Goal: Information Seeking & Learning: Learn about a topic

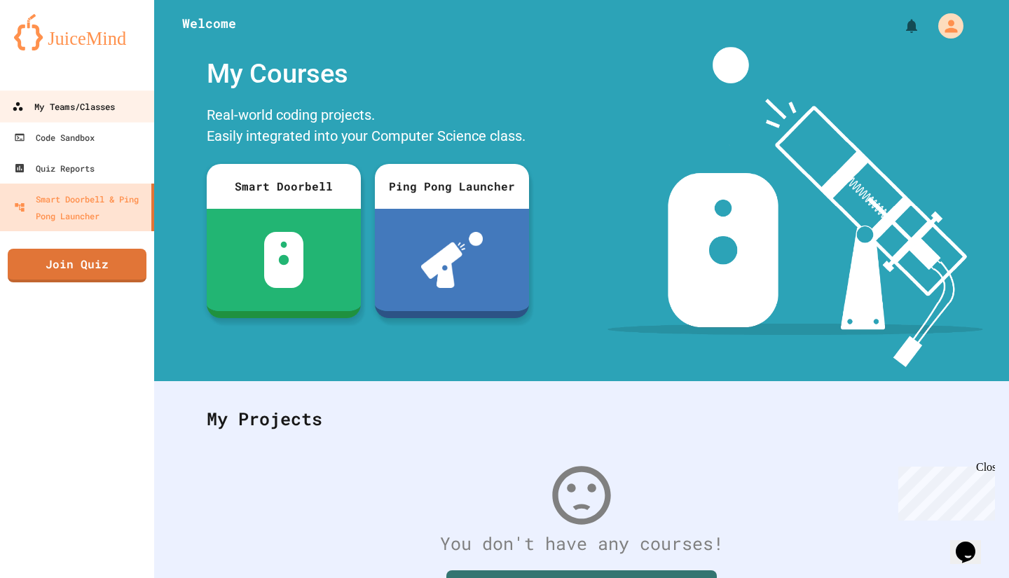
click at [119, 107] on link "My Teams/Classes" at bounding box center [77, 106] width 159 height 32
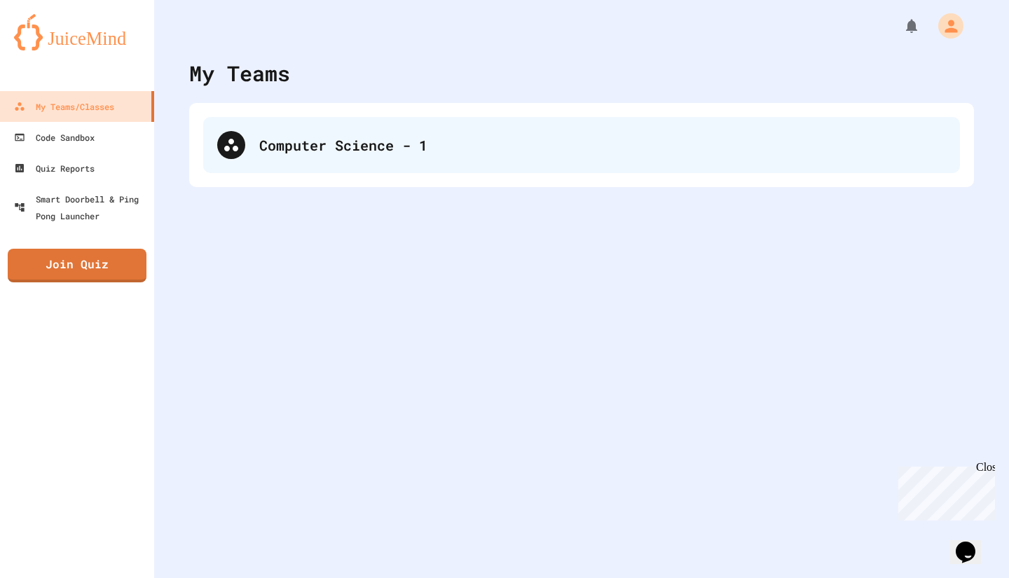
click at [274, 156] on div "Computer Science - 1" at bounding box center [581, 145] width 757 height 56
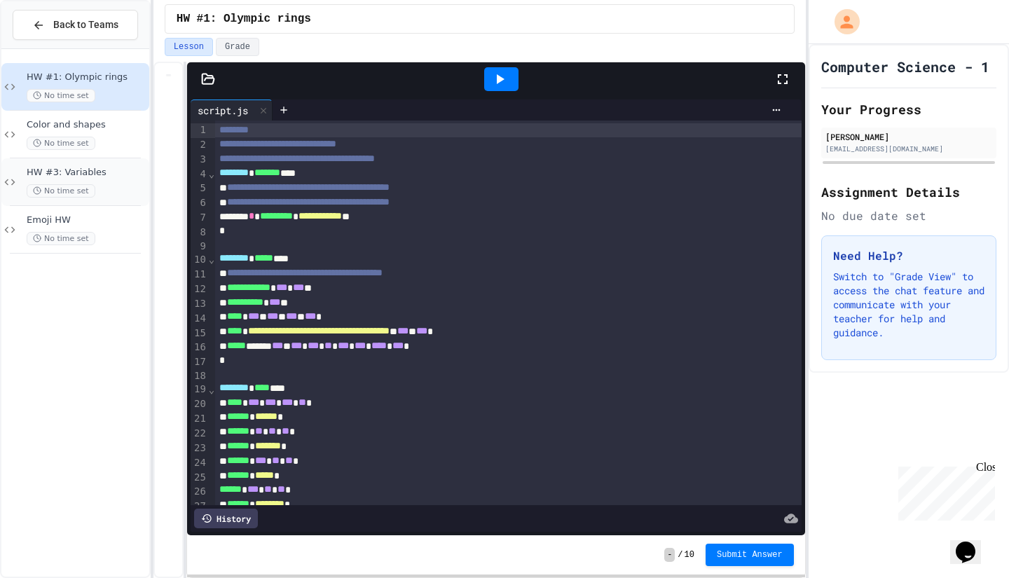
click at [114, 177] on span "HW #3: Variables" at bounding box center [87, 173] width 120 height 12
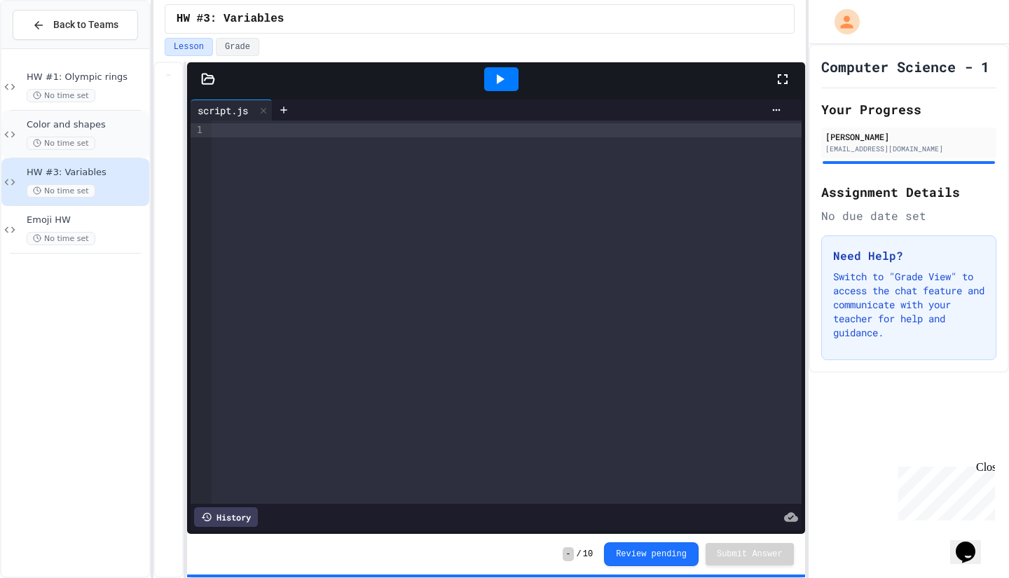
click at [111, 119] on span "Color and shapes" at bounding box center [87, 125] width 120 height 12
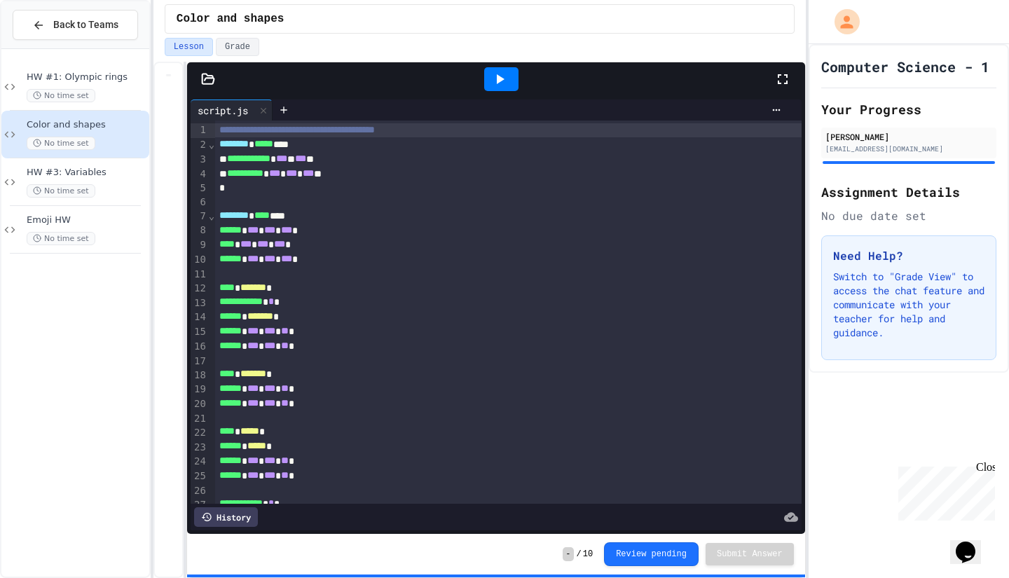
click at [500, 71] on icon at bounding box center [499, 79] width 17 height 17
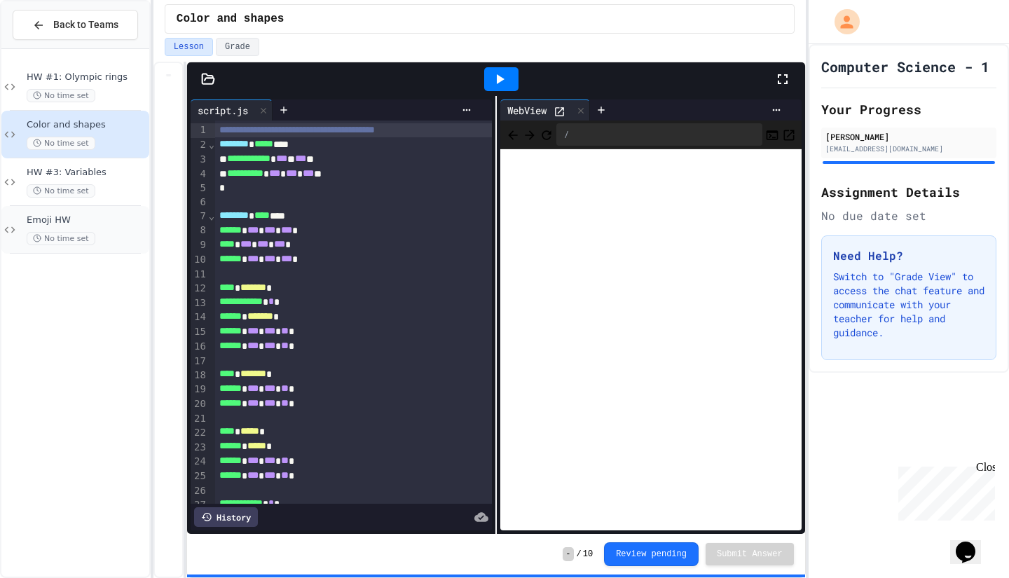
click at [102, 221] on span "Emoji HW" at bounding box center [87, 220] width 120 height 12
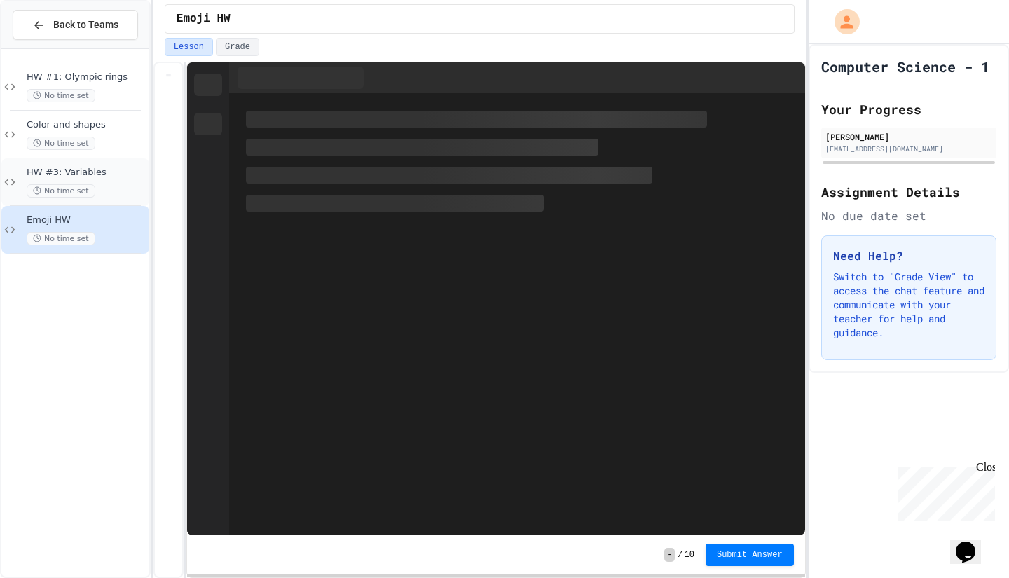
click at [101, 183] on div "HW #3: Variables No time set" at bounding box center [87, 182] width 120 height 31
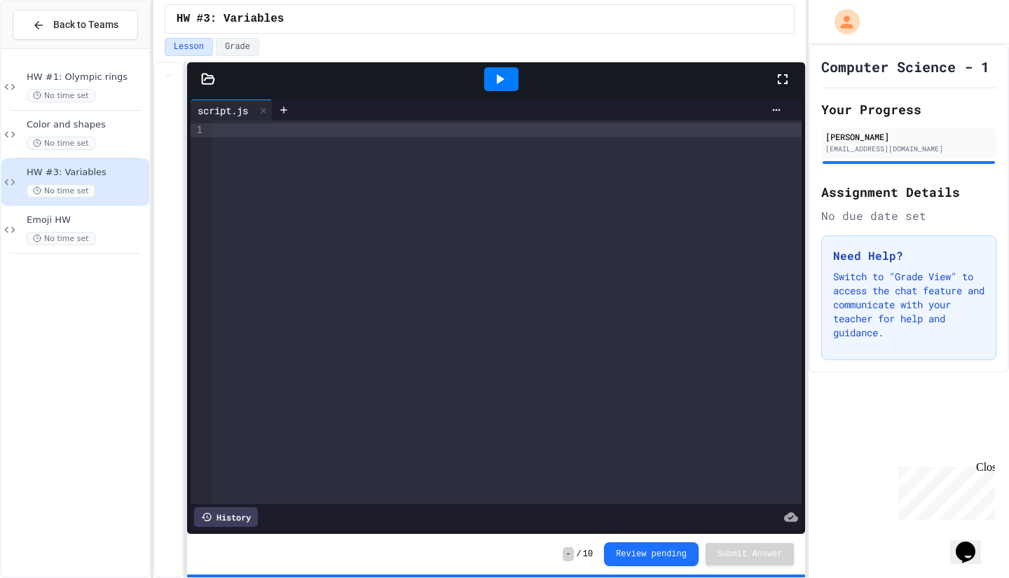
click at [491, 81] on icon at bounding box center [499, 79] width 17 height 17
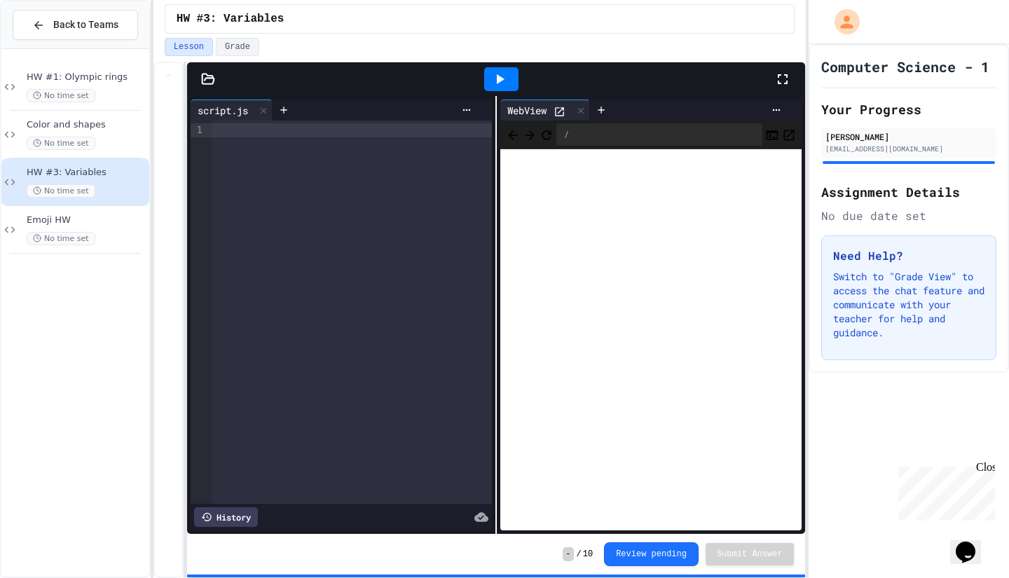
click at [236, 507] on div "History" at bounding box center [226, 517] width 64 height 20
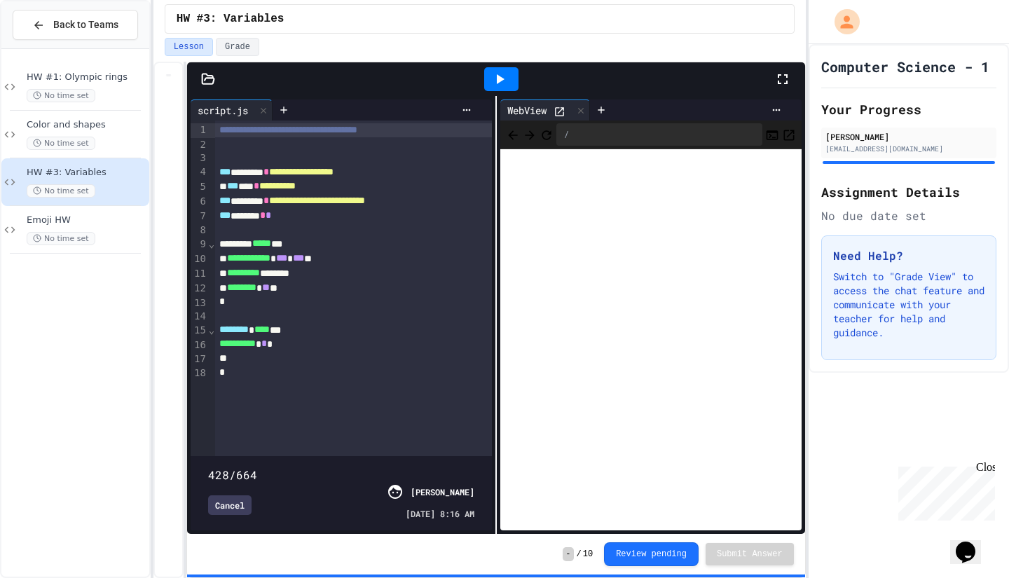
drag, startPoint x: 467, startPoint y: 444, endPoint x: 460, endPoint y: 465, distance: 22.8
click at [460, 465] on div "428/664 Cancel [PERSON_NAME] [DATE] 8:16 AM" at bounding box center [341, 493] width 294 height 67
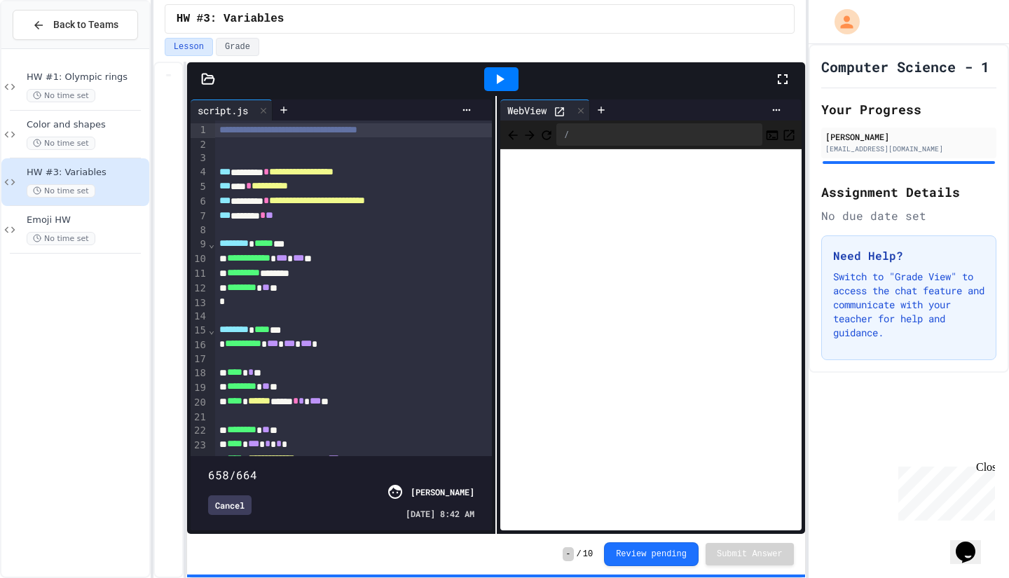
drag, startPoint x: 460, startPoint y: 448, endPoint x: 469, endPoint y: 448, distance: 9.1
click at [208, 467] on span at bounding box center [208, 467] width 0 height 0
type input "***"
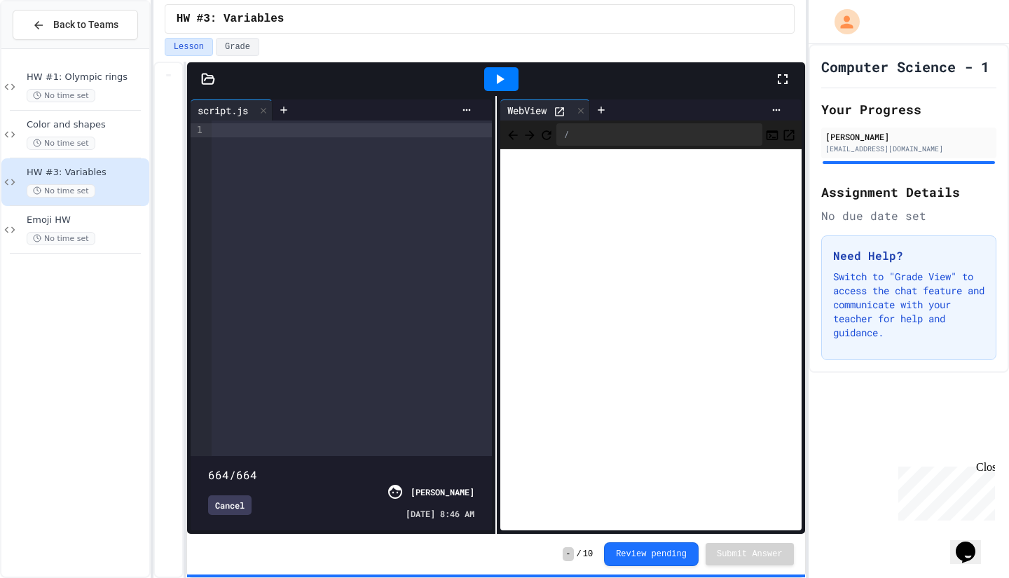
click at [231, 497] on div "Cancel" at bounding box center [229, 505] width 43 height 20
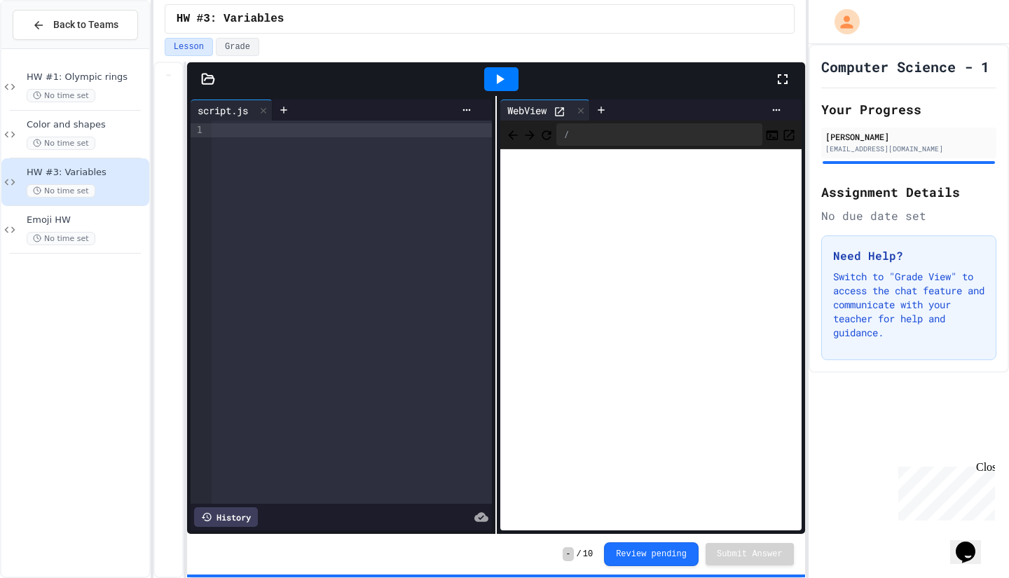
click at [781, 73] on icon at bounding box center [782, 79] width 17 height 17
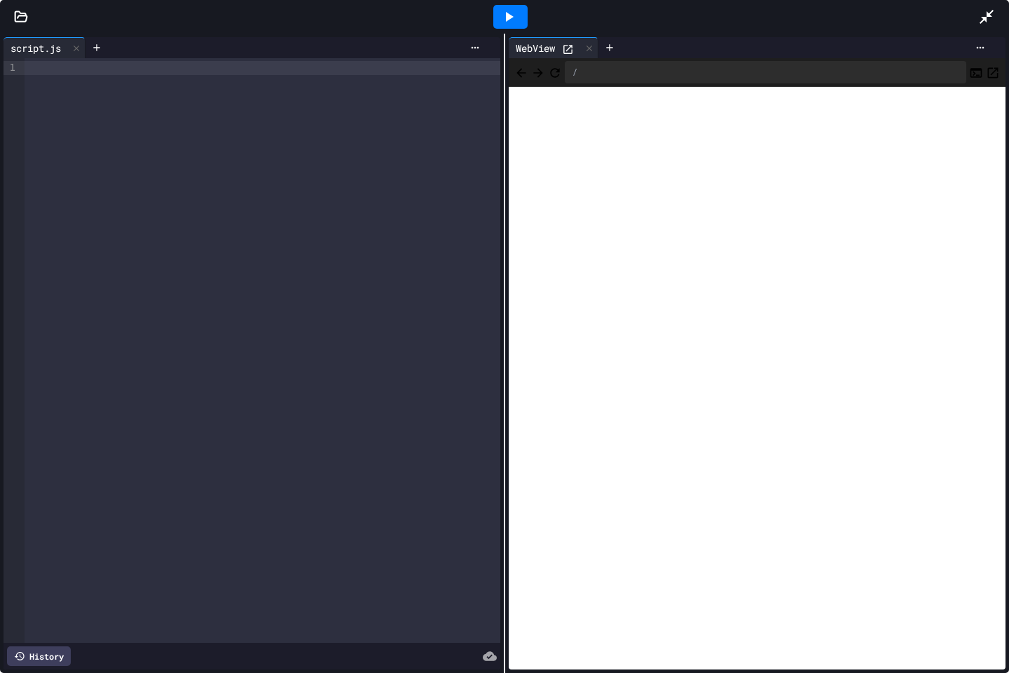
click at [127, 67] on div at bounding box center [263, 68] width 476 height 14
